Goal: Check status: Check status

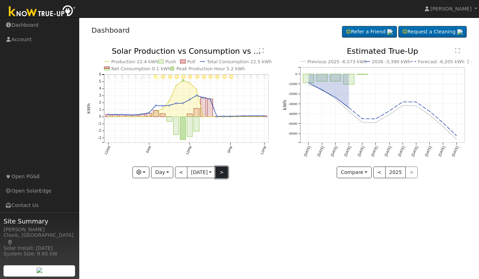
click at [223, 172] on button ">" at bounding box center [221, 173] width 12 height 12
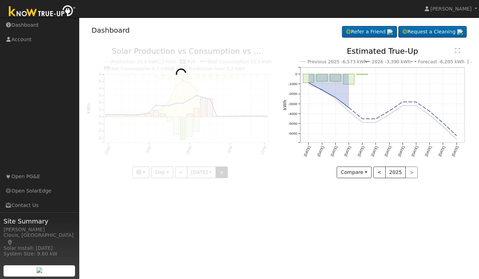
click at [223, 172] on div at bounding box center [181, 112] width 189 height 131
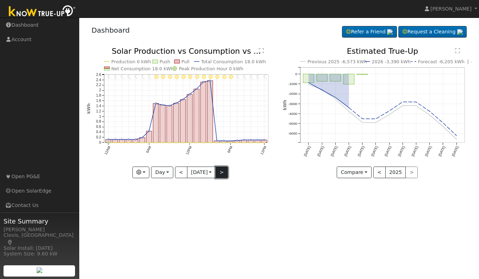
click at [223, 172] on button ">" at bounding box center [221, 173] width 12 height 12
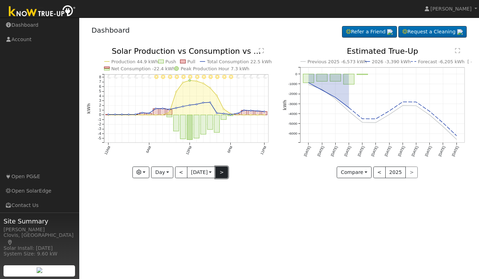
click at [223, 172] on button ">" at bounding box center [221, 173] width 12 height 12
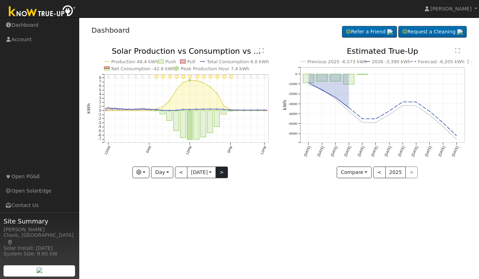
click at [223, 172] on div at bounding box center [181, 112] width 189 height 131
click at [223, 172] on button ">" at bounding box center [221, 173] width 12 height 12
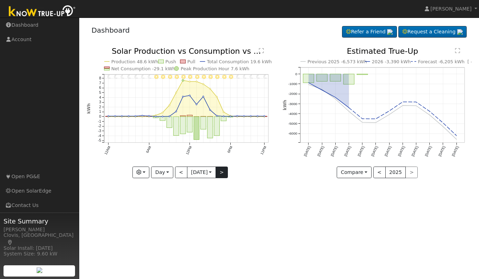
click at [223, 172] on div at bounding box center [181, 112] width 189 height 131
click at [223, 172] on button ">" at bounding box center [221, 173] width 12 height 12
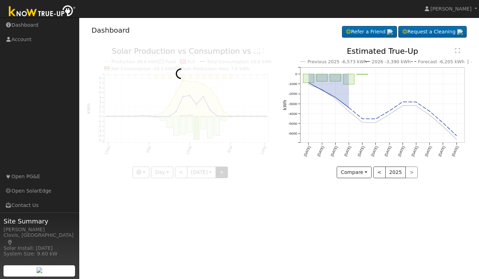
click at [223, 172] on div at bounding box center [181, 112] width 189 height 131
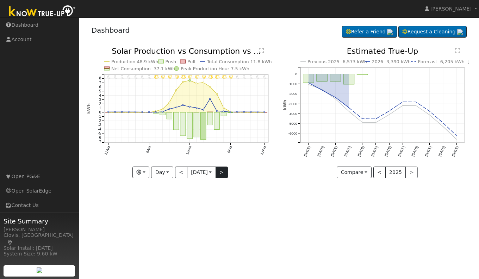
click at [223, 172] on div at bounding box center [181, 112] width 189 height 131
click at [223, 172] on button ">" at bounding box center [221, 173] width 12 height 12
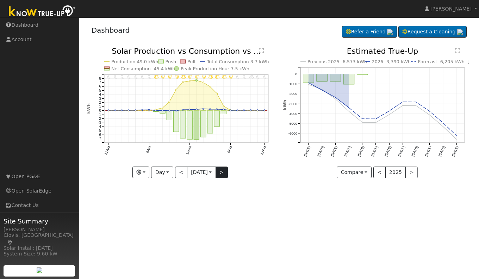
click at [223, 172] on div at bounding box center [181, 112] width 189 height 131
click at [223, 172] on button ">" at bounding box center [221, 173] width 12 height 12
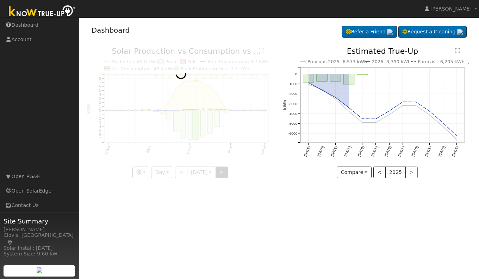
click at [223, 172] on div at bounding box center [181, 112] width 189 height 131
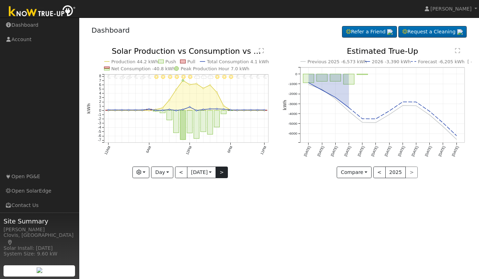
click at [223, 172] on div at bounding box center [181, 112] width 189 height 131
click at [223, 172] on button ">" at bounding box center [221, 173] width 12 height 12
type input "[DATE]"
click at [0, 0] on div at bounding box center [0, 0] width 0 height 0
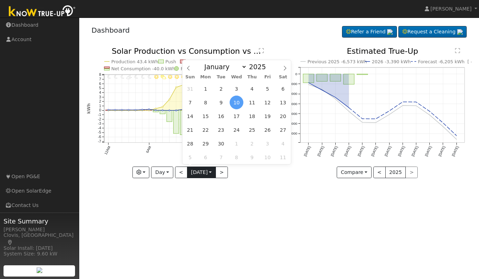
click at [206, 173] on input "[DATE]" at bounding box center [201, 172] width 28 height 11
drag, startPoint x: 206, startPoint y: 173, endPoint x: 285, endPoint y: 69, distance: 130.5
click at [285, 69] on icon at bounding box center [284, 68] width 2 height 5
select select "9"
click at [280, 89] on span "4" at bounding box center [283, 89] width 14 height 14
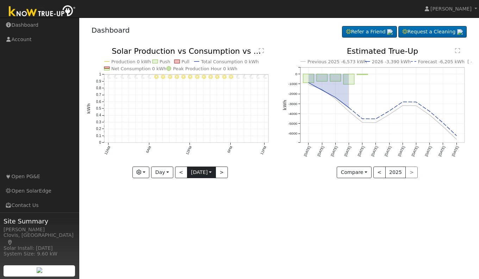
click at [201, 171] on input "[DATE]" at bounding box center [201, 172] width 28 height 11
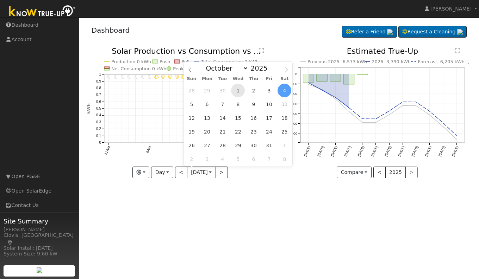
drag, startPoint x: 201, startPoint y: 171, endPoint x: 236, endPoint y: 91, distance: 88.2
click at [236, 91] on span "1" at bounding box center [238, 91] width 14 height 14
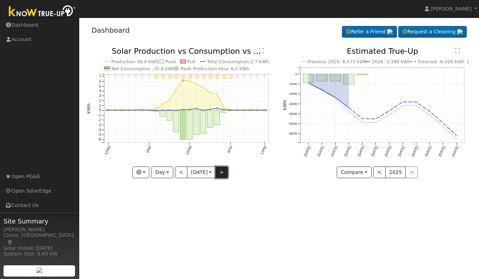
click at [225, 171] on button ">" at bounding box center [221, 173] width 12 height 12
click at [235, 175] on icon "11PM - MostlyCloudy 10PM - Cloudy 9PM - MostlyClear 8PM - MostlyClear 7PM - Mos…" at bounding box center [181, 112] width 189 height 130
click at [221, 170] on button ">" at bounding box center [221, 173] width 12 height 12
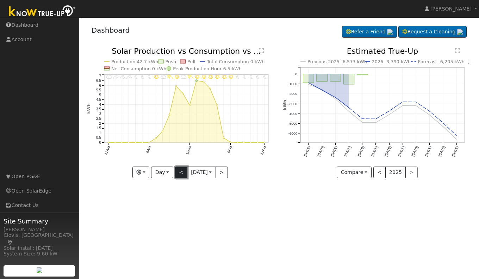
click at [180, 171] on button "<" at bounding box center [181, 173] width 12 height 12
type input "[DATE]"
